Goal: Submit feedback/report problem: Submit feedback/report problem

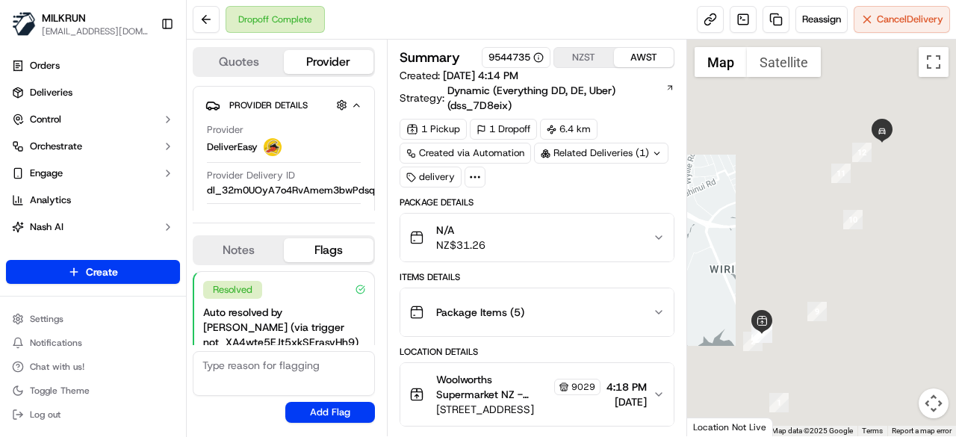
scroll to position [238, 0]
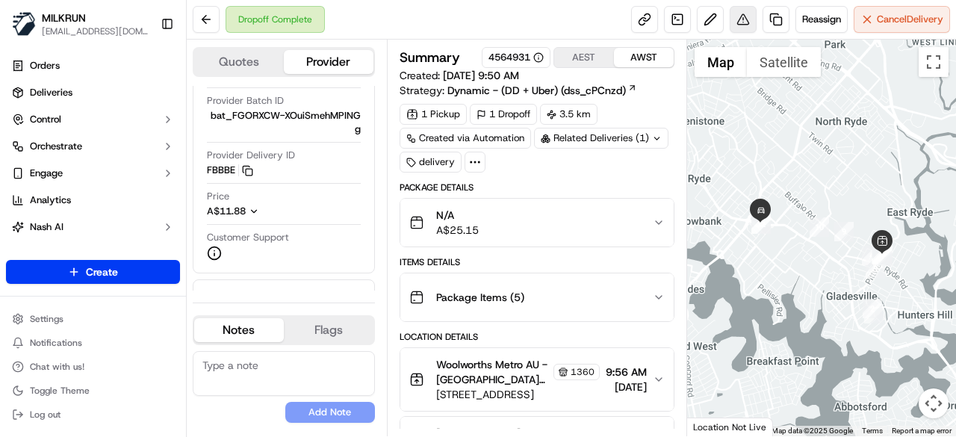
click at [748, 17] on button at bounding box center [743, 19] width 27 height 27
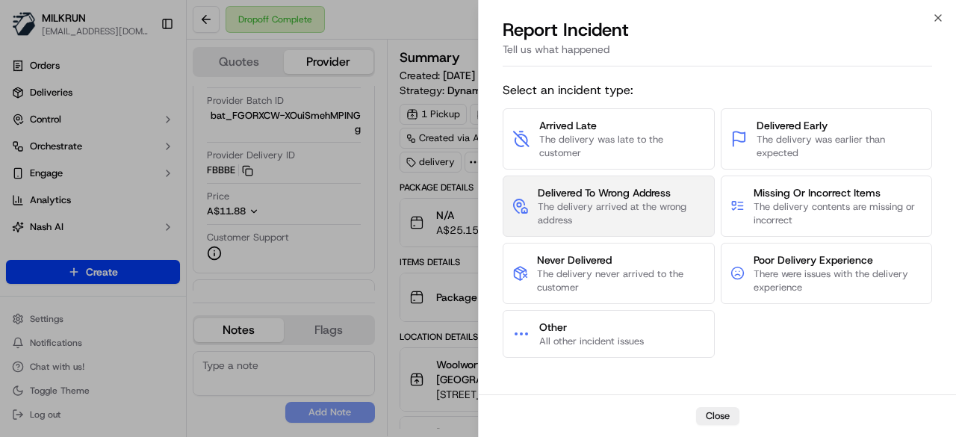
click at [614, 222] on span "The delivery arrived at the wrong address" at bounding box center [621, 213] width 167 height 27
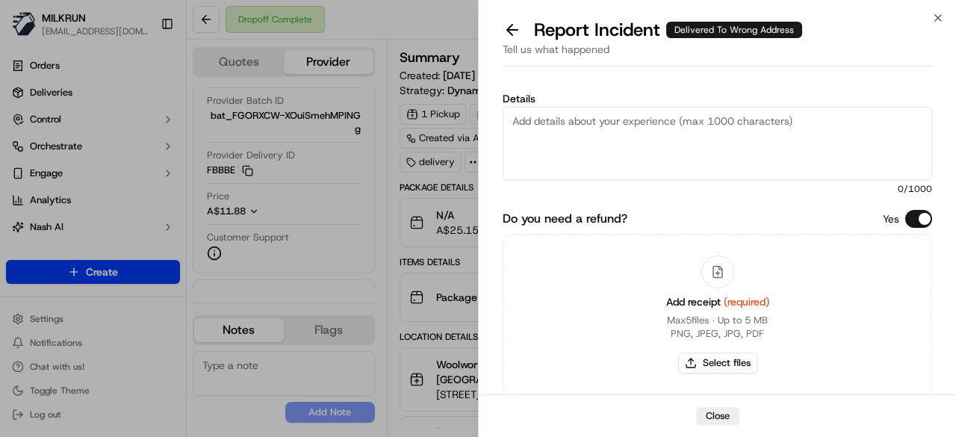
click at [622, 146] on textarea "Details" at bounding box center [717, 143] width 429 height 73
drag, startPoint x: 828, startPoint y: 124, endPoint x: 820, endPoint y: 122, distance: 7.8
click at [820, 122] on textarea "Order was not delivered to the correct address, please refund $30.45" at bounding box center [717, 143] width 429 height 73
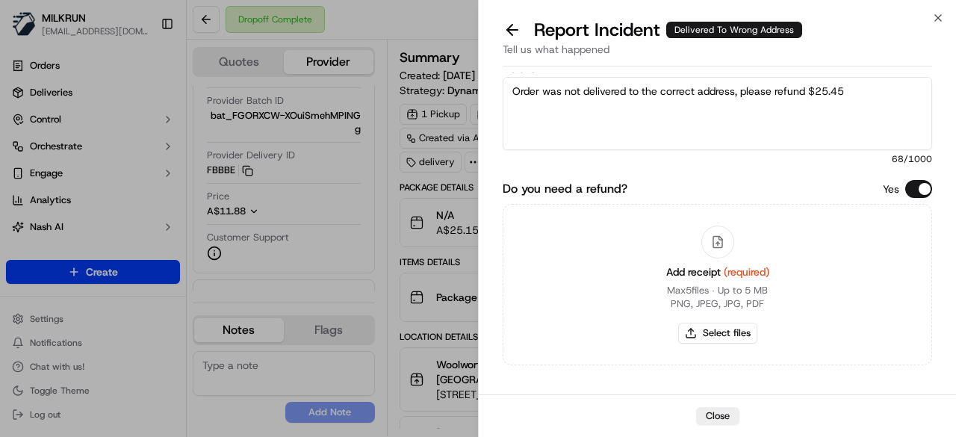
scroll to position [94, 0]
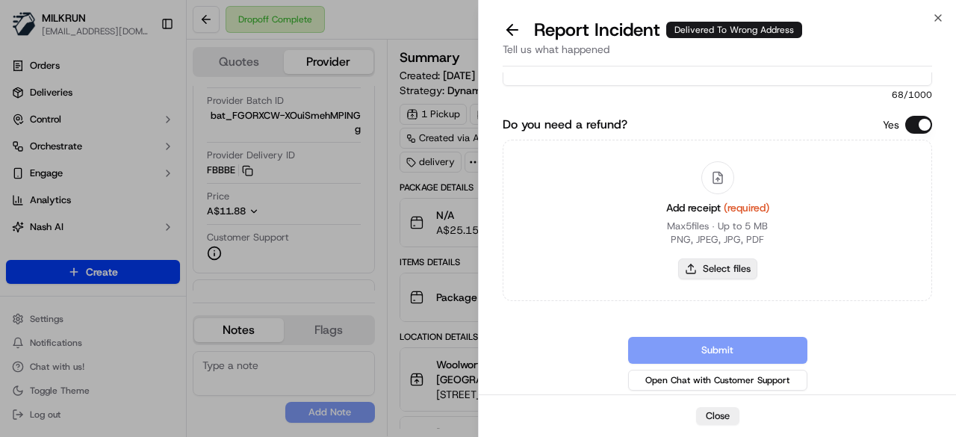
type textarea "Order was not delivered to the correct address, please refund $25.45"
click at [723, 274] on button "Select files" at bounding box center [717, 268] width 79 height 21
type input "C:\fakepath\Screenshot 2025-09-17 110626.png"
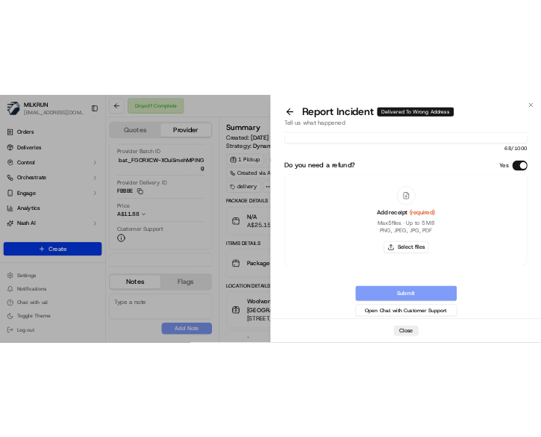
scroll to position [89, 0]
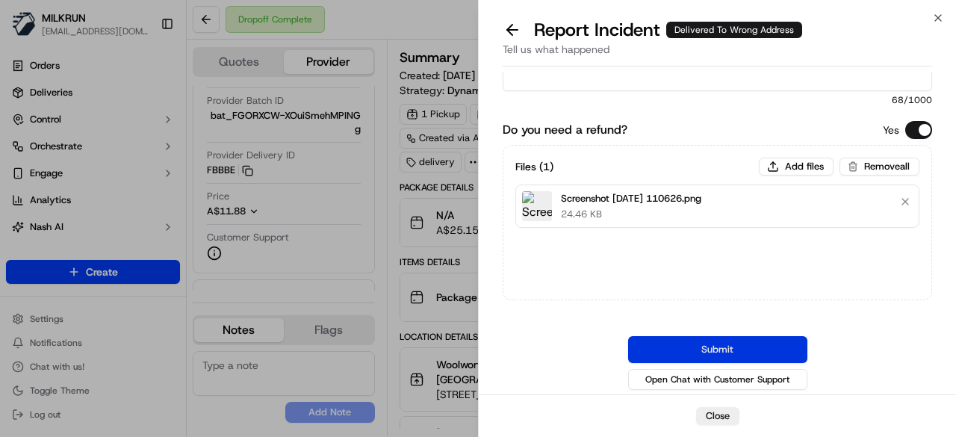
click at [731, 339] on button "Submit" at bounding box center [717, 349] width 179 height 27
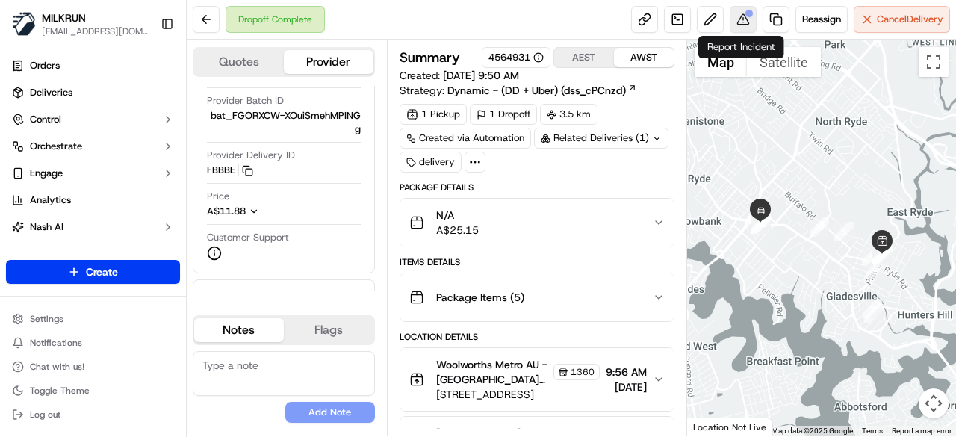
click at [751, 22] on button at bounding box center [743, 19] width 27 height 27
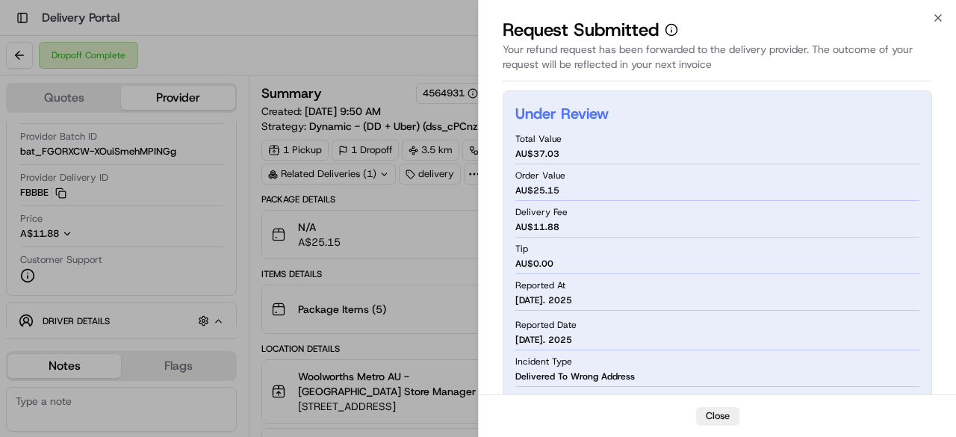
scroll to position [0, 0]
